Goal: Find specific page/section: Find specific page/section

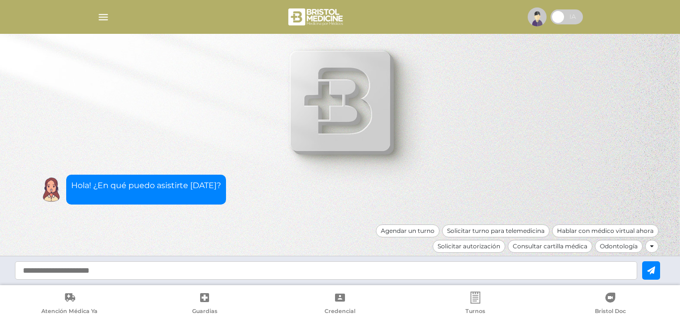
click at [531, 17] on img at bounding box center [536, 16] width 19 height 19
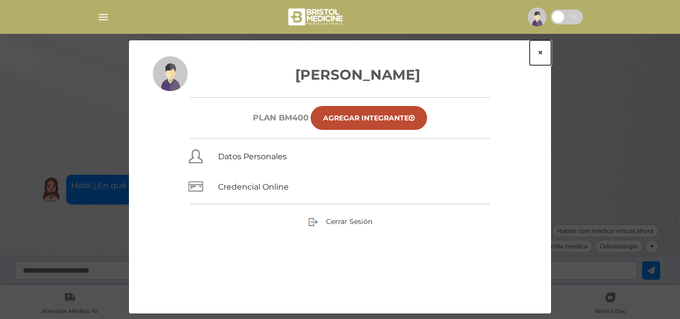
click at [542, 52] on button "×" at bounding box center [539, 52] width 21 height 25
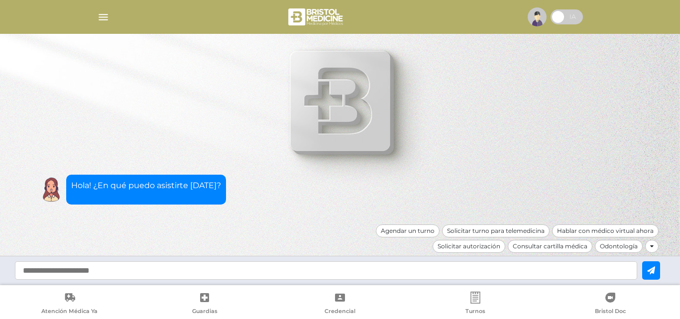
click at [102, 17] on img "button" at bounding box center [103, 17] width 12 height 12
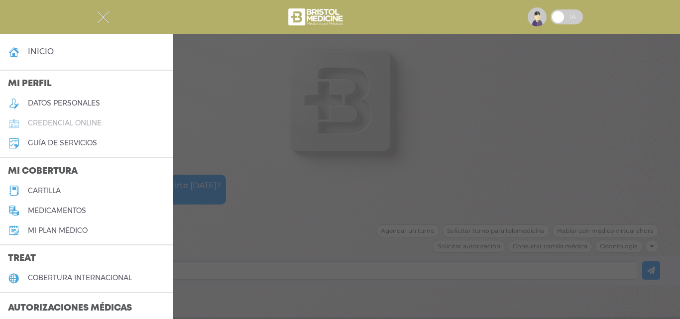
click at [83, 124] on h5 "credencial online" at bounding box center [65, 123] width 74 height 8
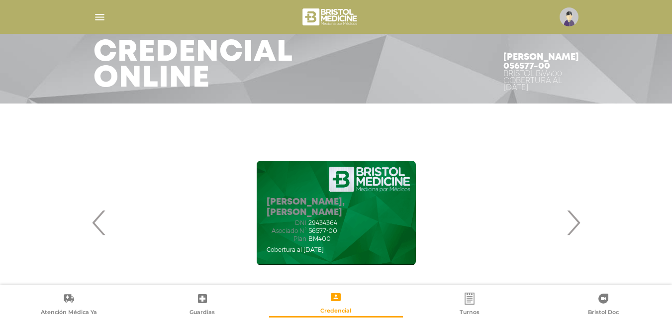
scroll to position [99, 0]
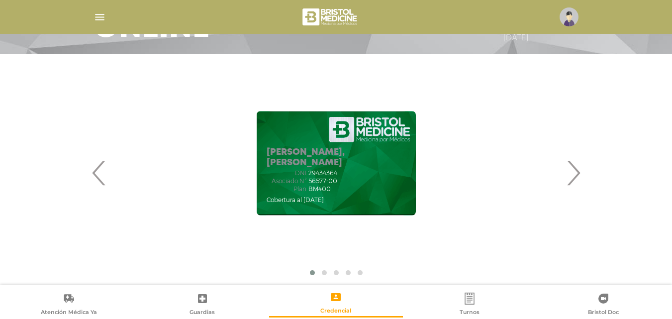
click at [327, 171] on span "29434364" at bounding box center [322, 173] width 29 height 7
click at [320, 173] on span "29434364" at bounding box center [322, 173] width 29 height 7
click at [224, 151] on div "[PERSON_NAME], [PERSON_NAME] DNI 29434364 Asociado N° 56577-00 Plan BM400" at bounding box center [336, 163] width 462 height 199
click at [88, 168] on div "[PERSON_NAME], [PERSON_NAME] DNI 29434364 Asociado N° 56577-00 Plan" at bounding box center [336, 172] width 509 height 217
click at [75, 184] on div "[PERSON_NAME] 056577-00 Bristol BM400 Cobertura al [DATE] [PERSON_NAME], [PERSO…" at bounding box center [336, 172] width 672 height 237
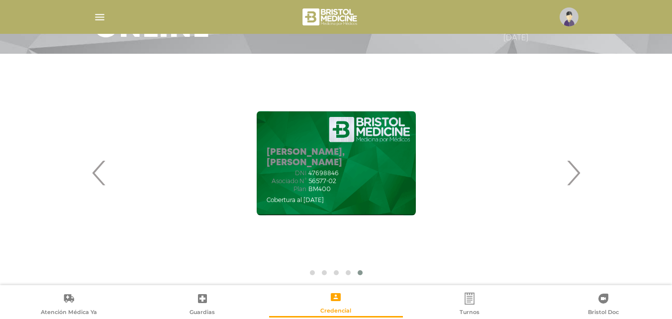
click at [100, 182] on span "‹" at bounding box center [99, 173] width 19 height 54
click at [100, 183] on span "‹" at bounding box center [99, 173] width 19 height 54
click at [101, 183] on span "‹" at bounding box center [99, 173] width 19 height 54
click at [103, 184] on span "‹" at bounding box center [99, 173] width 19 height 54
click at [348, 178] on div "Asociado N° 56577-00" at bounding box center [336, 181] width 139 height 7
